Goal: Task Accomplishment & Management: Use online tool/utility

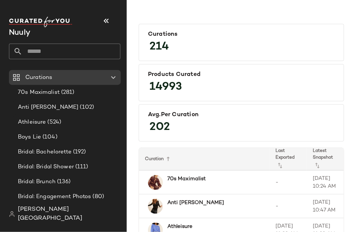
click at [51, 56] on input "text" at bounding box center [71, 52] width 98 height 16
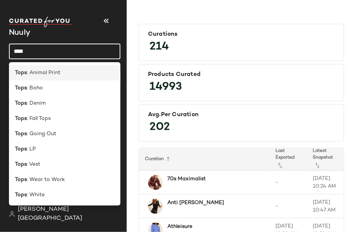
type input "****"
click at [52, 75] on span ": Animal Print" at bounding box center [44, 73] width 34 height 8
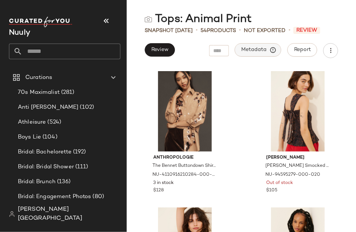
click at [255, 50] on span "Metadata" at bounding box center [258, 50] width 34 height 7
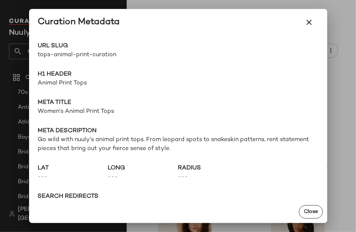
click at [79, 54] on span "tops-animal-print-curation" at bounding box center [108, 55] width 140 height 9
copy div "tops-animal-print-curation Go to Shop"
click at [306, 29] on button "button" at bounding box center [309, 22] width 18 height 18
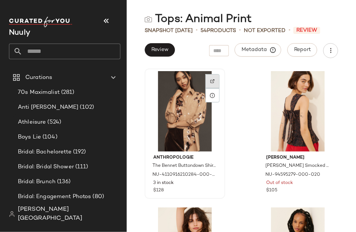
click at [211, 79] on img at bounding box center [212, 81] width 4 height 4
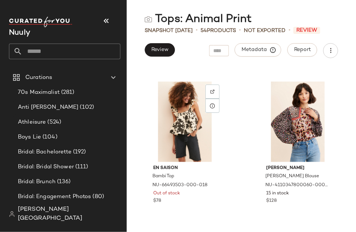
scroll to position [1678, 0]
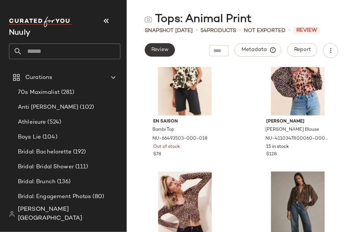
click at [157, 53] on button "Review" at bounding box center [160, 49] width 30 height 13
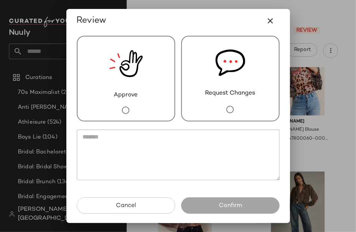
click at [133, 78] on img at bounding box center [126, 64] width 34 height 54
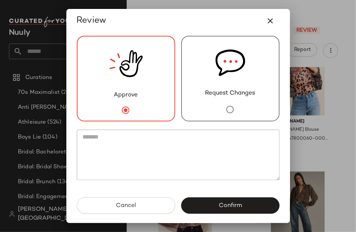
click at [218, 204] on span "Confirm" at bounding box center [229, 205] width 23 height 7
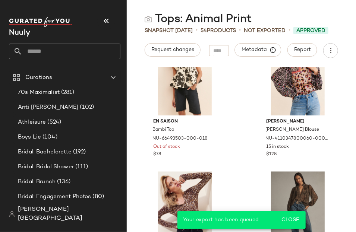
click at [53, 53] on input "text" at bounding box center [71, 52] width 98 height 16
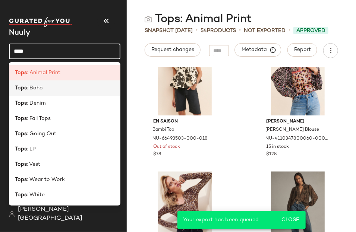
type input "****"
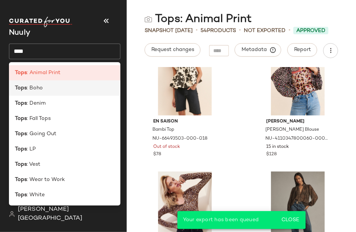
click at [61, 86] on div "Tops : Boho" at bounding box center [64, 88] width 99 height 8
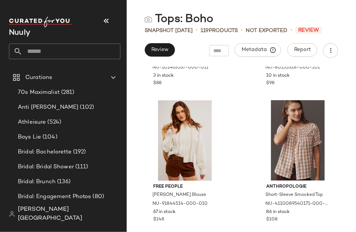
scroll to position [1789, 0]
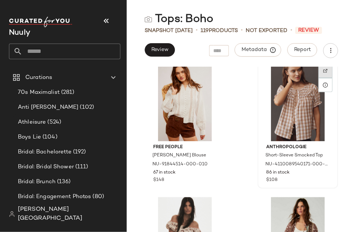
click at [324, 78] on div at bounding box center [325, 85] width 14 height 14
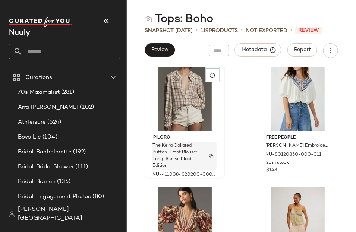
scroll to position [4525, 0]
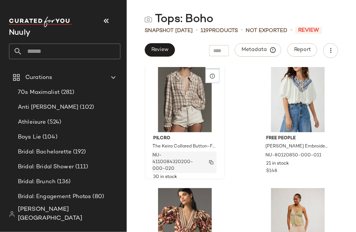
click at [213, 159] on button "button" at bounding box center [211, 162] width 10 height 7
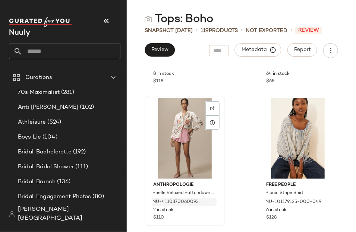
scroll to position [4888, 0]
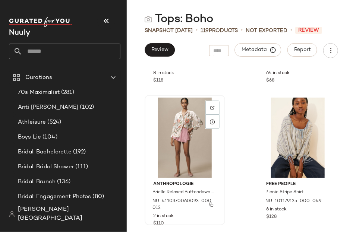
drag, startPoint x: 213, startPoint y: 204, endPoint x: 151, endPoint y: 197, distance: 61.8
click at [213, 204] on img "button" at bounding box center [211, 205] width 4 height 4
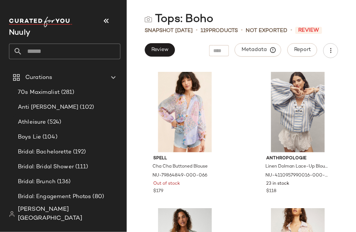
scroll to position [5460, 0]
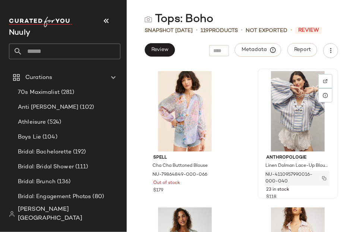
click at [322, 177] on img "button" at bounding box center [324, 178] width 4 height 4
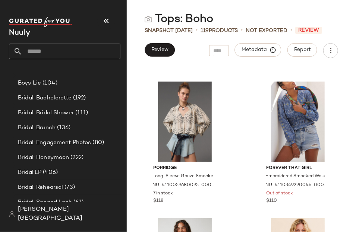
scroll to position [5994, 0]
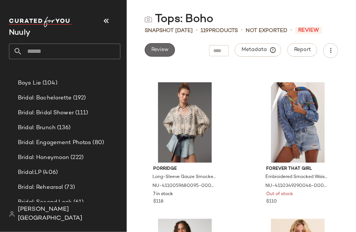
click at [162, 48] on span "Review" at bounding box center [160, 50] width 18 height 6
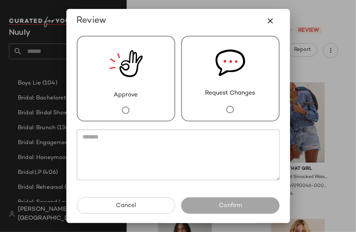
drag, startPoint x: 275, startPoint y: 102, endPoint x: 234, endPoint y: 130, distance: 48.6
click at [275, 102] on div "Approve Request Changes" at bounding box center [178, 115] width 215 height 165
drag, startPoint x: 247, startPoint y: 79, endPoint x: 240, endPoint y: 142, distance: 63.4
click at [247, 80] on div "Request Changes" at bounding box center [230, 79] width 98 height 86
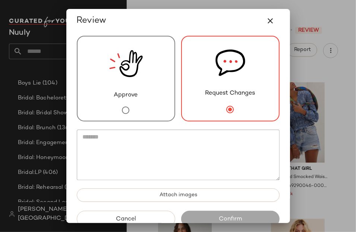
click at [234, 161] on textarea at bounding box center [178, 155] width 203 height 51
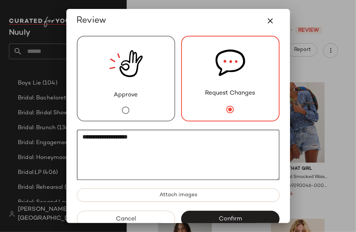
paste textarea "**********"
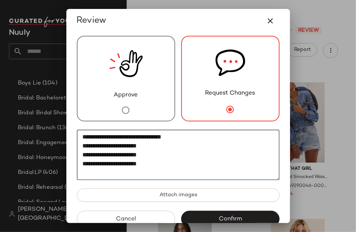
scroll to position [16, 0]
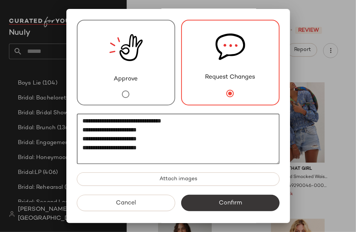
type textarea "**********"
click at [258, 203] on button "Confirm" at bounding box center [230, 203] width 98 height 16
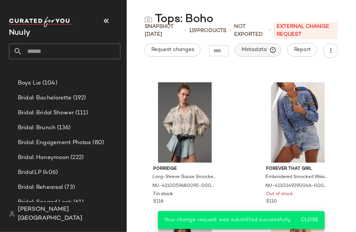
click at [257, 49] on span "Metadata" at bounding box center [258, 50] width 34 height 7
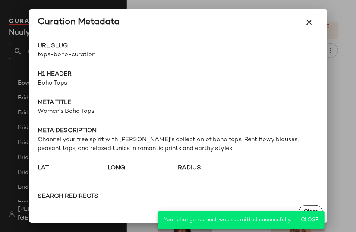
click at [49, 56] on span "tops-boho-curation" at bounding box center [108, 55] width 140 height 9
copy div "tops-boho-curation Go to Shop"
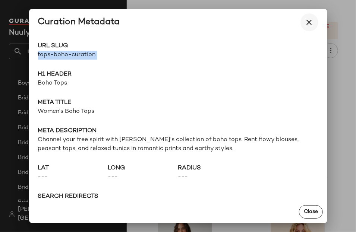
click at [307, 20] on icon "button" at bounding box center [309, 22] width 9 height 9
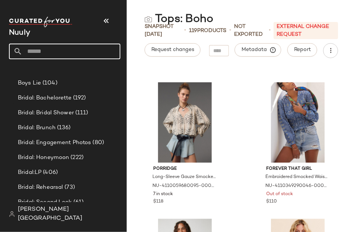
click at [35, 51] on input "text" at bounding box center [71, 52] width 98 height 16
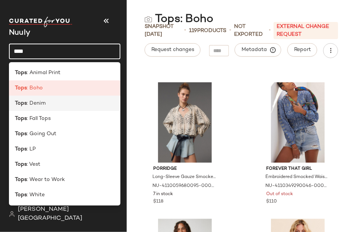
type input "****"
click at [51, 101] on div "Tops : Denim" at bounding box center [64, 103] width 99 height 8
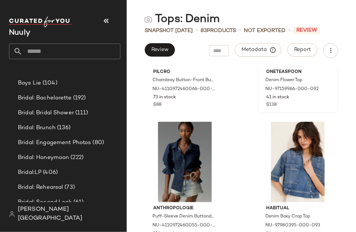
scroll to position [93, 0]
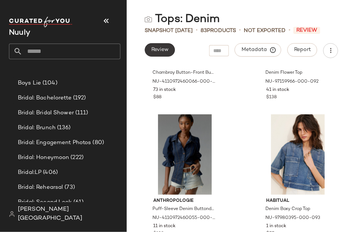
click at [171, 54] on button "Review" at bounding box center [160, 49] width 30 height 13
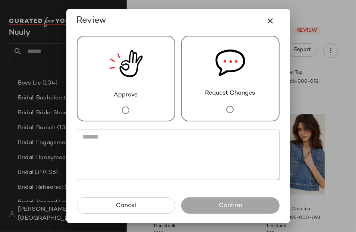
click at [158, 72] on div "Approve" at bounding box center [126, 79] width 98 height 86
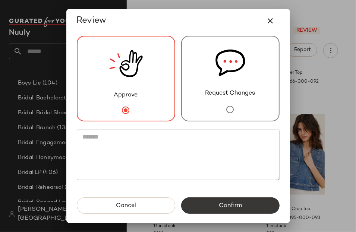
click at [237, 210] on button "Confirm" at bounding box center [230, 205] width 98 height 16
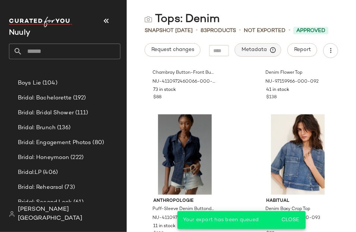
click at [254, 53] on button "Metadata" at bounding box center [258, 49] width 47 height 13
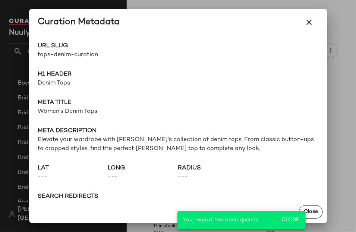
click at [67, 55] on span "tops-denim-curation" at bounding box center [108, 55] width 140 height 9
copy div "tops-denim-curation Go to Shop"
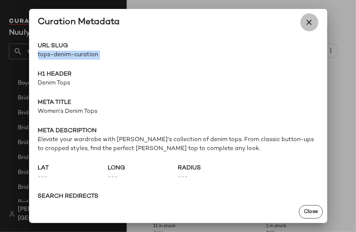
click at [309, 23] on icon "button" at bounding box center [309, 22] width 9 height 9
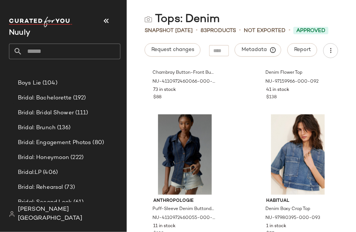
drag, startPoint x: 70, startPoint y: 44, endPoint x: 44, endPoint y: 56, distance: 28.4
click at [70, 44] on input "text" at bounding box center [71, 52] width 98 height 16
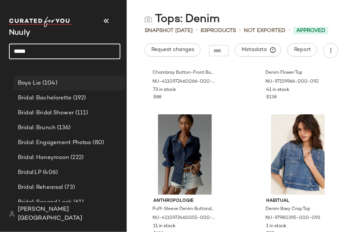
scroll to position [54, 0]
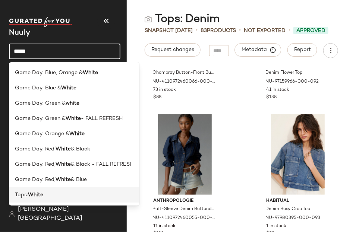
type input "*****"
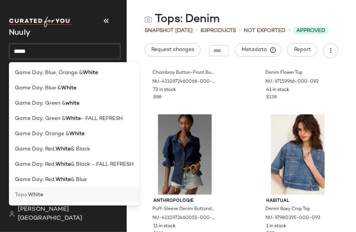
click at [47, 198] on div "Tops: White" at bounding box center [74, 195] width 118 height 8
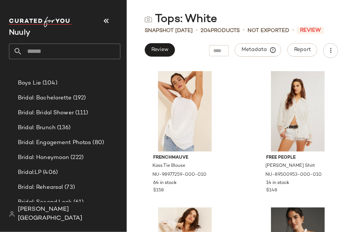
scroll to position [99, 0]
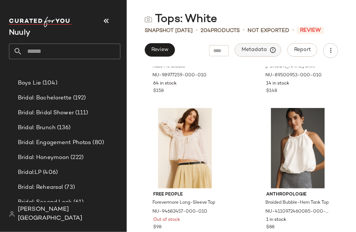
click at [247, 48] on span "Metadata" at bounding box center [258, 50] width 34 height 7
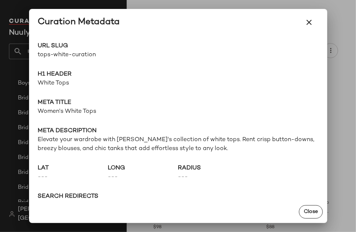
click at [61, 55] on span "tops-white-curation" at bounding box center [108, 55] width 140 height 9
copy div "tops-white-curation Go to Shop"
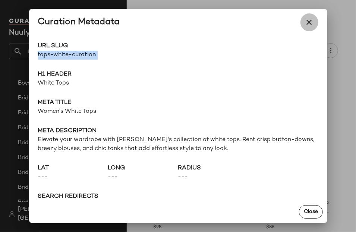
click at [315, 24] on button "button" at bounding box center [309, 22] width 18 height 18
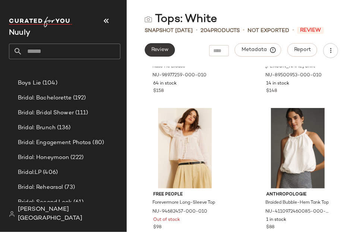
click at [149, 56] on button "Review" at bounding box center [160, 49] width 30 height 13
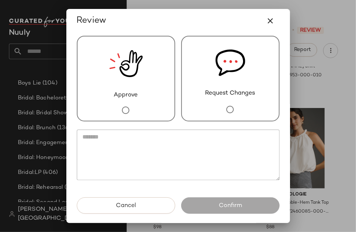
click at [154, 100] on div "Approve" at bounding box center [126, 79] width 98 height 86
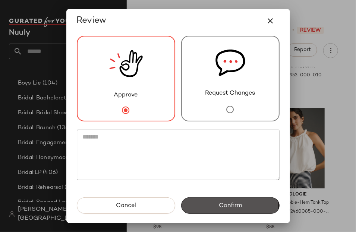
drag, startPoint x: 209, startPoint y: 205, endPoint x: 37, endPoint y: 180, distance: 174.5
click at [209, 205] on button "Confirm" at bounding box center [230, 205] width 98 height 16
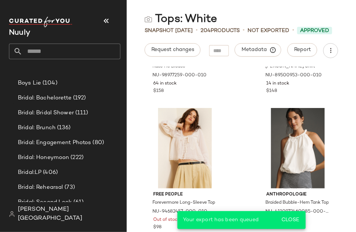
click at [67, 52] on input "text" at bounding box center [71, 52] width 98 height 16
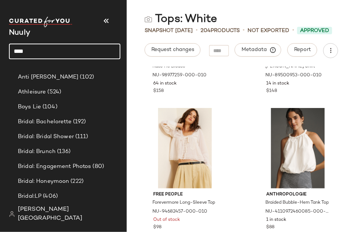
scroll to position [54, 0]
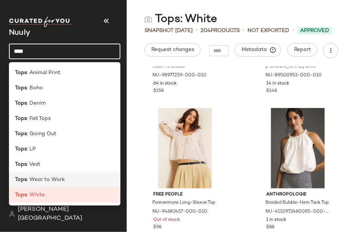
type input "****"
click at [58, 175] on div "Tops : Wear to Work" at bounding box center [64, 179] width 111 height 15
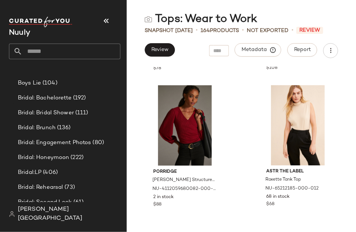
scroll to position [2719, 0]
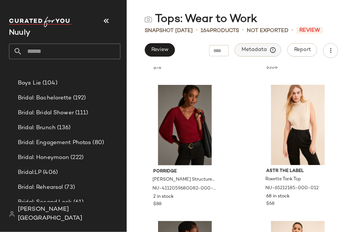
click at [258, 47] on span "Metadata" at bounding box center [258, 50] width 34 height 7
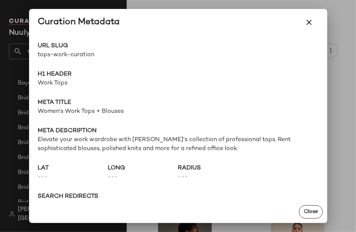
click at [85, 55] on span "tops-work-curation" at bounding box center [108, 55] width 140 height 9
copy div "tops-work-curation Go to Shop"
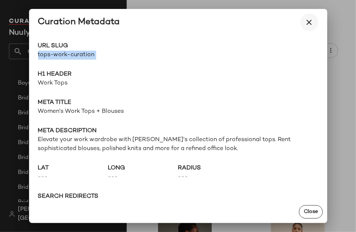
click at [304, 22] on button "button" at bounding box center [309, 22] width 18 height 18
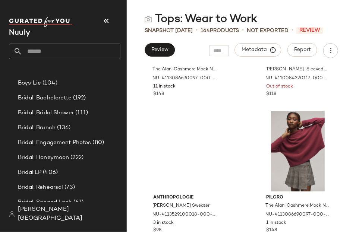
scroll to position [3135, 0]
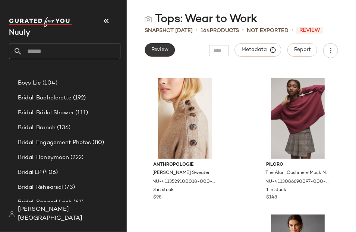
click at [163, 52] on span "Review" at bounding box center [160, 50] width 18 height 6
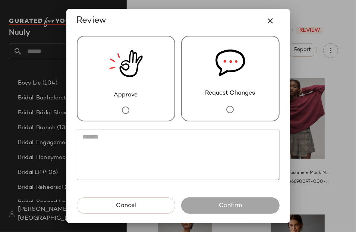
click at [144, 98] on div "Approve" at bounding box center [126, 79] width 98 height 86
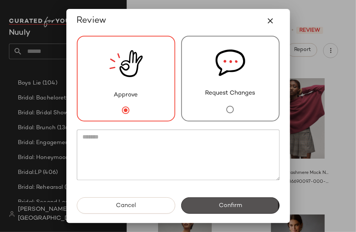
click at [231, 200] on button "Confirm" at bounding box center [230, 205] width 98 height 16
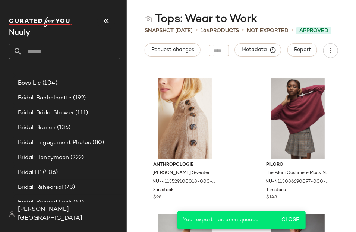
click at [44, 48] on input "text" at bounding box center [71, 52] width 98 height 16
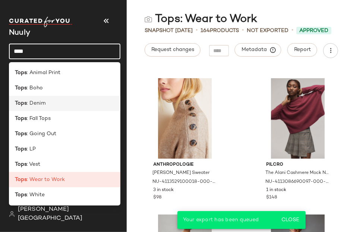
scroll to position [54, 0]
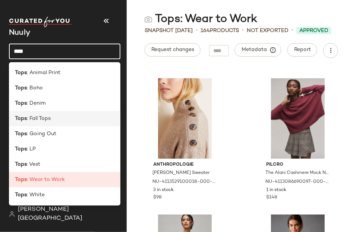
type input "****"
click at [64, 120] on div "Tops : Fall Tops" at bounding box center [64, 119] width 99 height 8
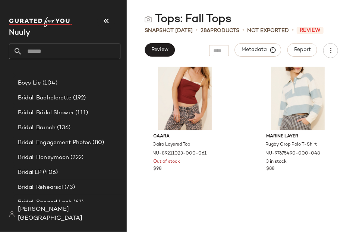
scroll to position [449, 0]
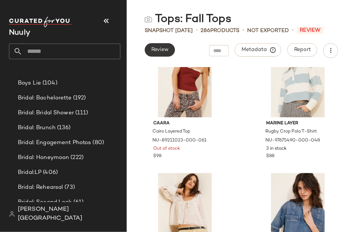
click at [162, 48] on span "Review" at bounding box center [160, 50] width 18 height 6
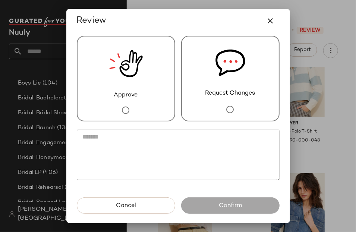
drag, startPoint x: 129, startPoint y: 83, endPoint x: 132, endPoint y: 91, distance: 7.9
click at [129, 83] on img at bounding box center [126, 64] width 34 height 54
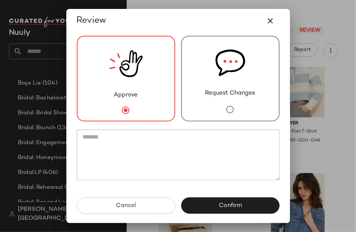
click at [212, 197] on div "Approve Request Changes" at bounding box center [178, 115] width 215 height 165
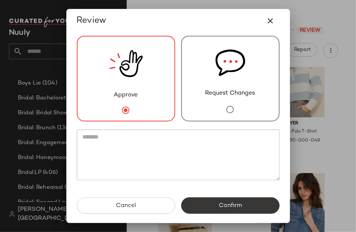
click at [224, 207] on span "Confirm" at bounding box center [229, 205] width 23 height 7
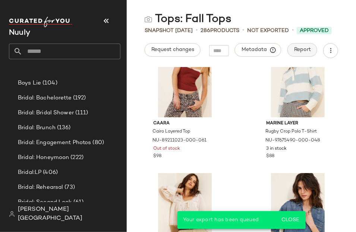
click at [298, 49] on span "Report" at bounding box center [302, 50] width 17 height 6
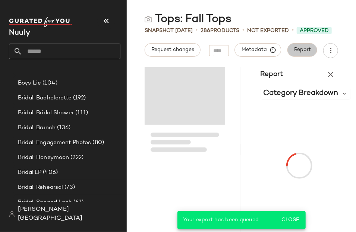
scroll to position [0, 0]
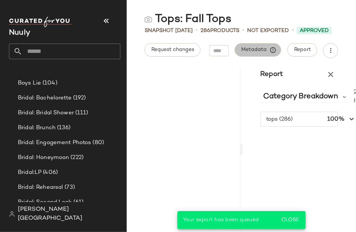
click at [241, 47] on button "Metadata" at bounding box center [258, 49] width 47 height 13
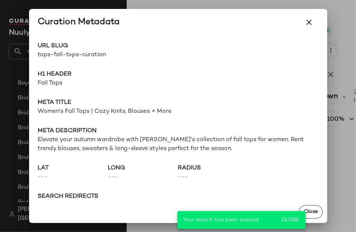
click at [73, 56] on span "tops-fall-tops-curation" at bounding box center [108, 55] width 140 height 9
copy div "tops-fall-tops-curation Go to Shop"
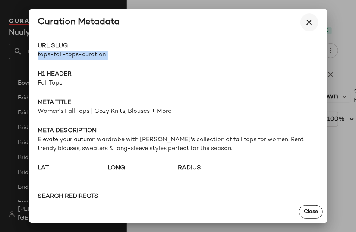
click at [309, 23] on icon "button" at bounding box center [309, 22] width 9 height 9
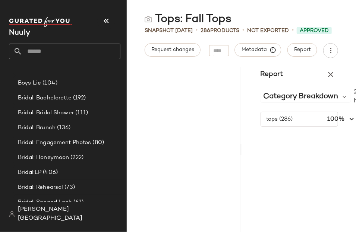
click at [74, 47] on input "text" at bounding box center [71, 52] width 98 height 16
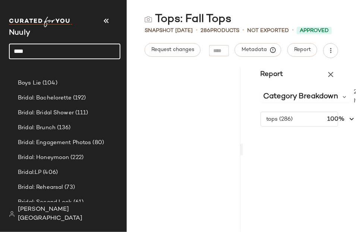
scroll to position [54, 0]
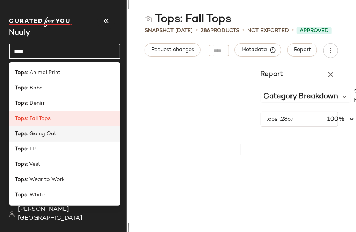
type input "****"
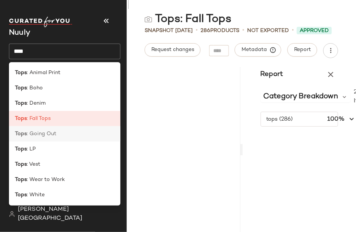
click at [70, 157] on div "Tops : Going Out" at bounding box center [64, 164] width 111 height 15
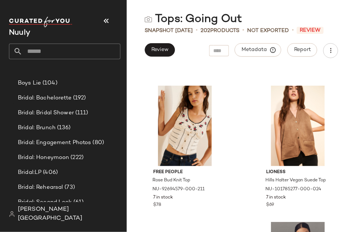
scroll to position [145, 0]
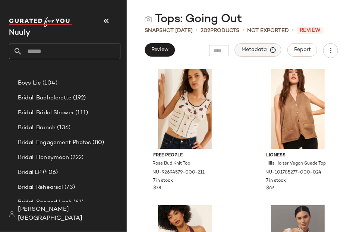
click at [257, 52] on span "Metadata" at bounding box center [258, 50] width 34 height 7
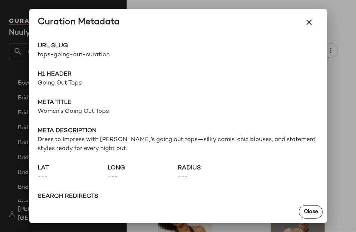
click at [78, 51] on span "tops-going-out-curation" at bounding box center [108, 55] width 140 height 9
click at [78, 53] on span "tops-going-out-curation" at bounding box center [108, 55] width 140 height 9
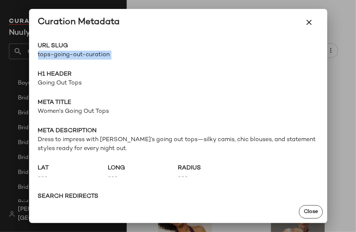
copy div "tops-going-out-curation Go to Shop"
click at [307, 23] on icon "button" at bounding box center [309, 22] width 9 height 9
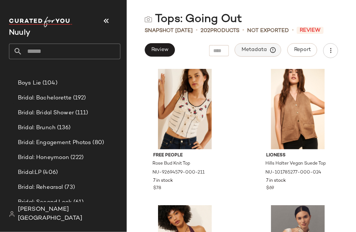
click at [253, 51] on span "Metadata" at bounding box center [258, 50] width 34 height 7
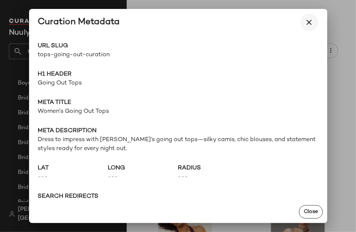
click at [310, 25] on icon "button" at bounding box center [309, 22] width 9 height 9
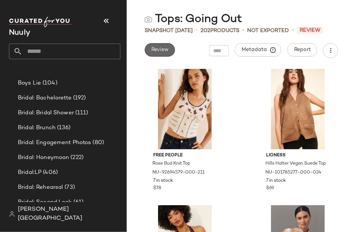
click at [169, 49] on button "Review" at bounding box center [160, 49] width 30 height 13
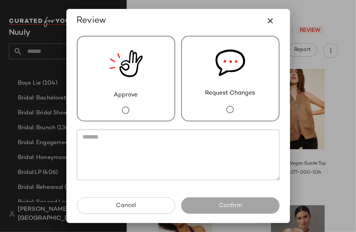
drag, startPoint x: 151, startPoint y: 67, endPoint x: 161, endPoint y: 127, distance: 60.9
click at [151, 67] on div "Approve" at bounding box center [126, 79] width 98 height 86
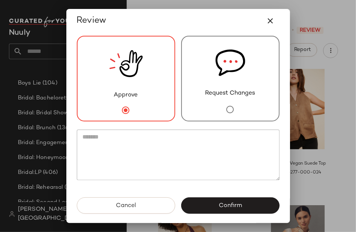
click at [239, 200] on button "Confirm" at bounding box center [230, 205] width 98 height 16
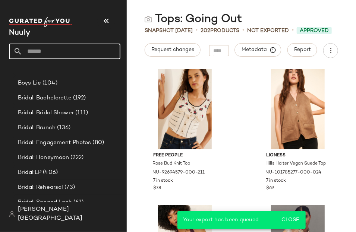
click at [40, 54] on input "text" at bounding box center [71, 52] width 98 height 16
click at [40, 51] on input "text" at bounding box center [71, 52] width 98 height 16
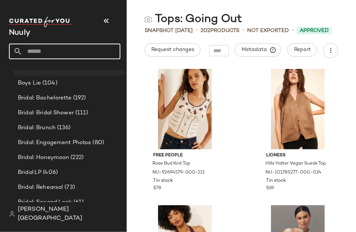
type input "*"
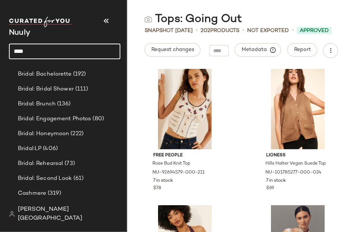
scroll to position [54, 0]
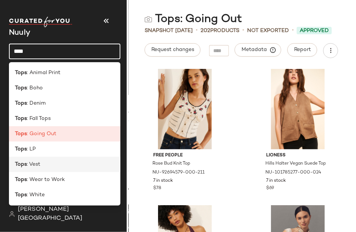
type input "****"
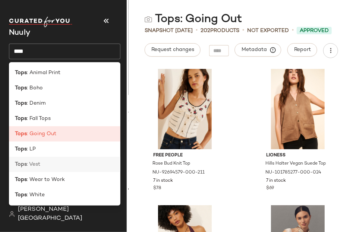
click at [59, 163] on div "Tops : Vest" at bounding box center [64, 165] width 99 height 8
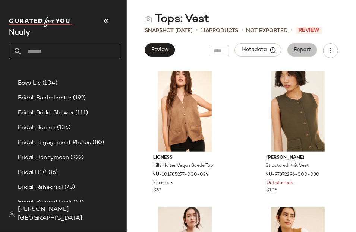
click at [294, 51] on span "Report" at bounding box center [302, 50] width 17 height 6
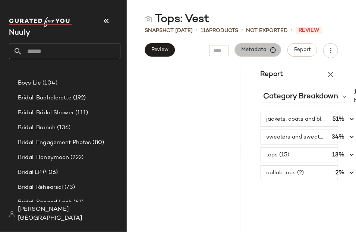
click at [268, 51] on span "Metadata" at bounding box center [258, 50] width 34 height 7
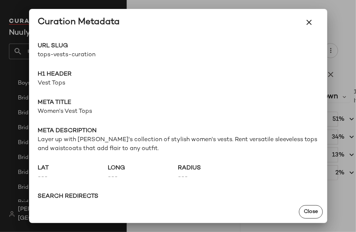
click at [82, 56] on span "tops-vests-curation" at bounding box center [108, 55] width 140 height 9
copy div "tops-vests-curation Go to Shop"
click at [313, 24] on icon "button" at bounding box center [309, 22] width 9 height 9
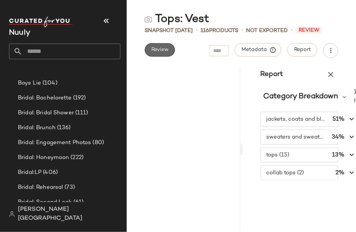
click at [162, 50] on span "Review" at bounding box center [160, 50] width 18 height 6
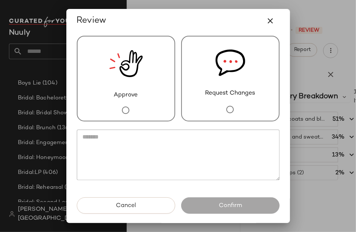
drag, startPoint x: 151, startPoint y: 80, endPoint x: 212, endPoint y: 199, distance: 133.5
click at [152, 80] on div "Approve" at bounding box center [126, 79] width 98 height 86
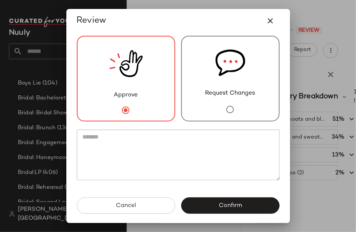
click at [229, 205] on span "Confirm" at bounding box center [229, 205] width 23 height 7
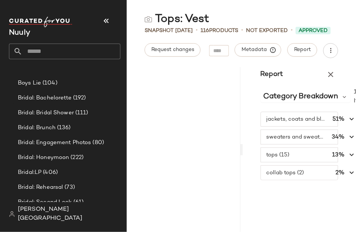
click at [79, 50] on input "text" at bounding box center [71, 52] width 98 height 16
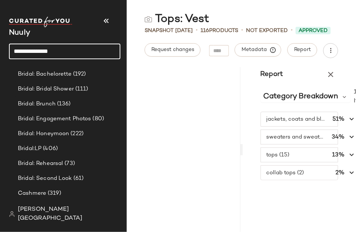
scroll to position [54, 0]
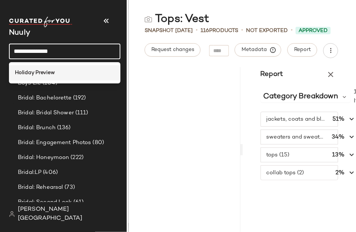
type input "**********"
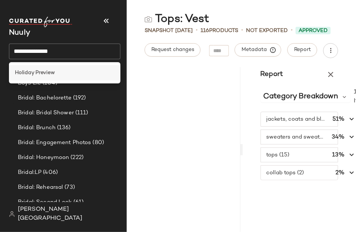
click at [74, 75] on div "Holiday Preview" at bounding box center [64, 73] width 99 height 8
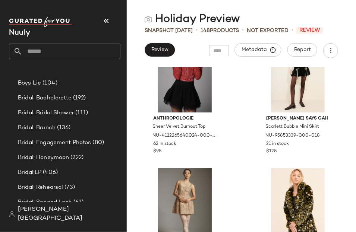
scroll to position [599, 0]
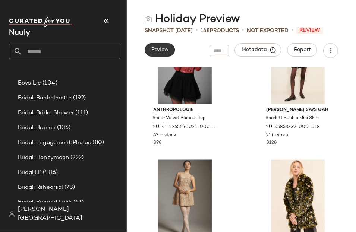
click at [159, 51] on span "Review" at bounding box center [160, 50] width 18 height 6
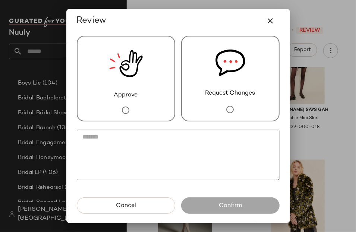
drag, startPoint x: 156, startPoint y: 64, endPoint x: 157, endPoint y: 72, distance: 7.9
click at [156, 64] on div "Approve" at bounding box center [126, 79] width 98 height 86
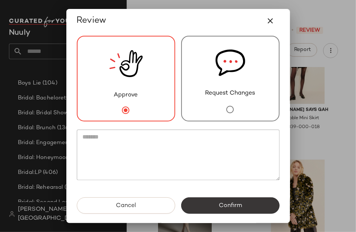
click at [224, 203] on span "Confirm" at bounding box center [229, 205] width 23 height 7
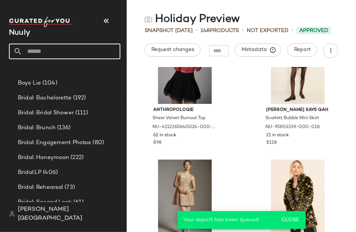
click at [64, 50] on input "text" at bounding box center [71, 52] width 98 height 16
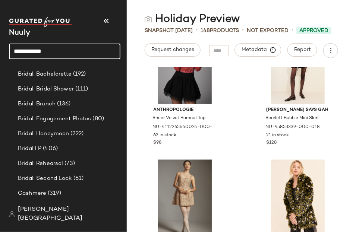
scroll to position [54, 0]
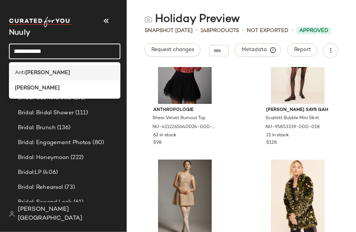
type input "**********"
click at [63, 71] on div "Anti [PERSON_NAME]" at bounding box center [64, 73] width 99 height 8
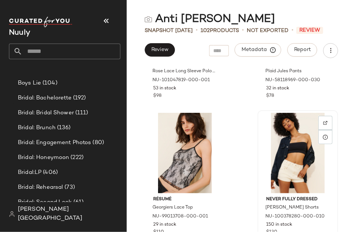
scroll to position [139, 0]
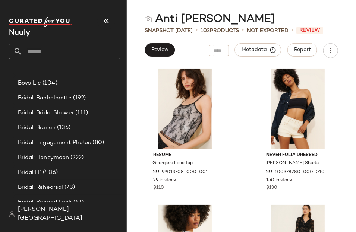
click at [67, 52] on input "text" at bounding box center [71, 52] width 98 height 16
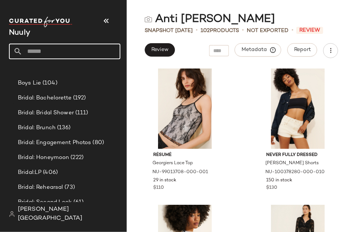
click at [47, 47] on input "text" at bounding box center [71, 52] width 98 height 16
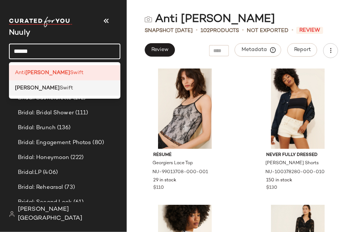
type input "******"
click at [70, 85] on div "[PERSON_NAME]" at bounding box center [64, 88] width 99 height 8
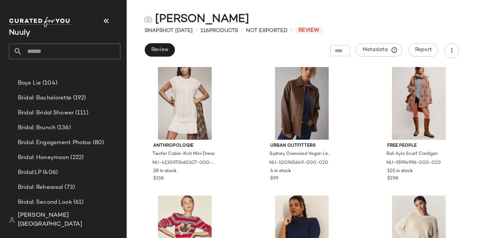
scroll to position [1359, 0]
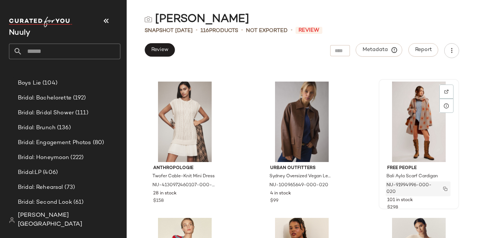
click at [355, 188] on img "button" at bounding box center [445, 189] width 4 height 4
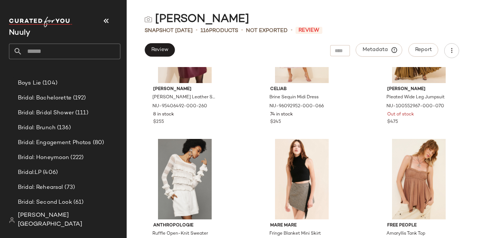
scroll to position [3987, 0]
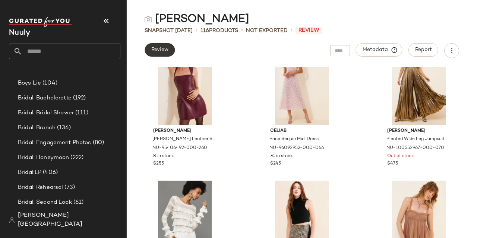
click at [159, 51] on span "Review" at bounding box center [160, 50] width 18 height 6
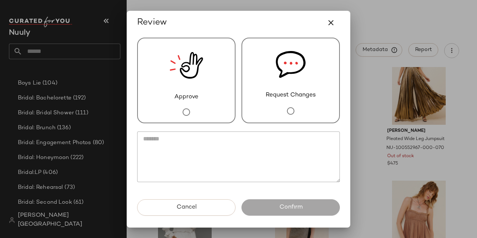
drag, startPoint x: 161, startPoint y: 84, endPoint x: 166, endPoint y: 92, distance: 9.5
click at [161, 84] on div "Approve" at bounding box center [186, 81] width 98 height 86
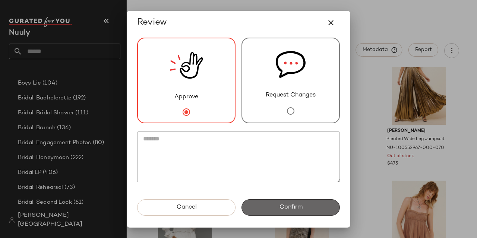
click at [273, 209] on button "Confirm" at bounding box center [290, 207] width 98 height 16
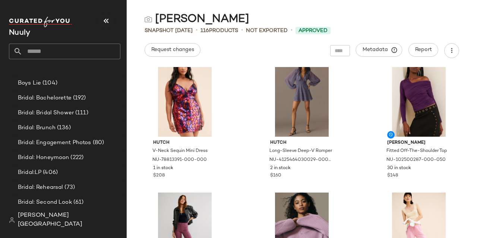
scroll to position [3293, 0]
